Goal: Use online tool/utility: Use online tool/utility

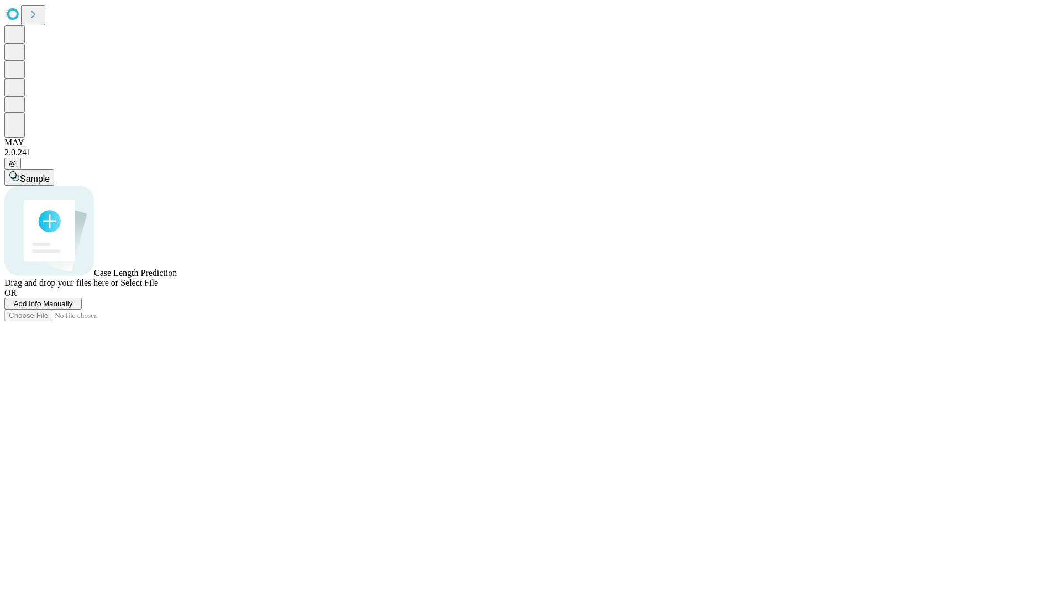
click at [158, 287] on span "Select File" at bounding box center [139, 282] width 38 height 9
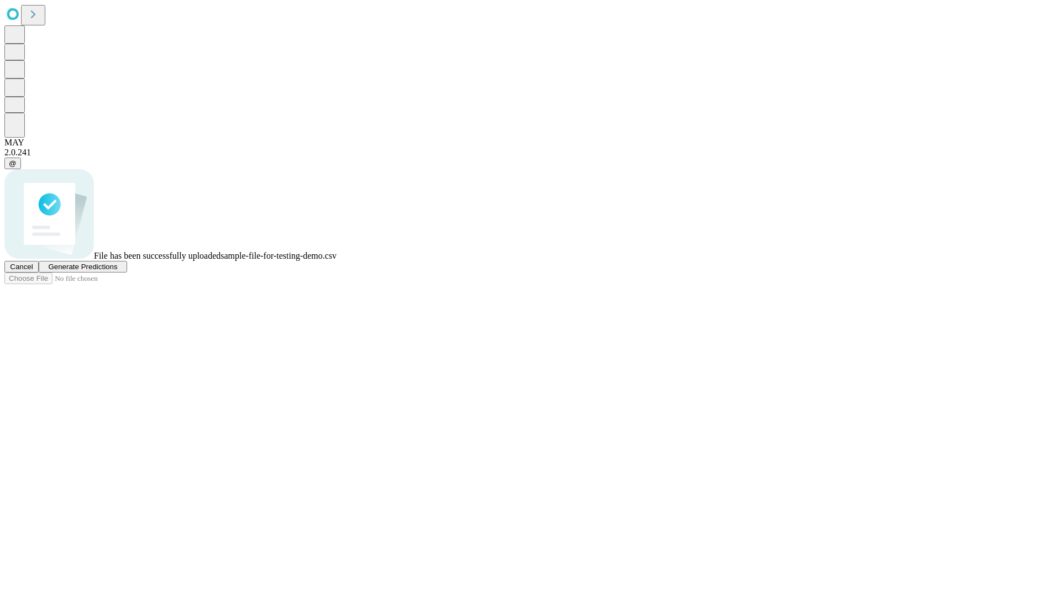
click at [117, 271] on span "Generate Predictions" at bounding box center [82, 266] width 69 height 8
